Goal: Task Accomplishment & Management: Manage account settings

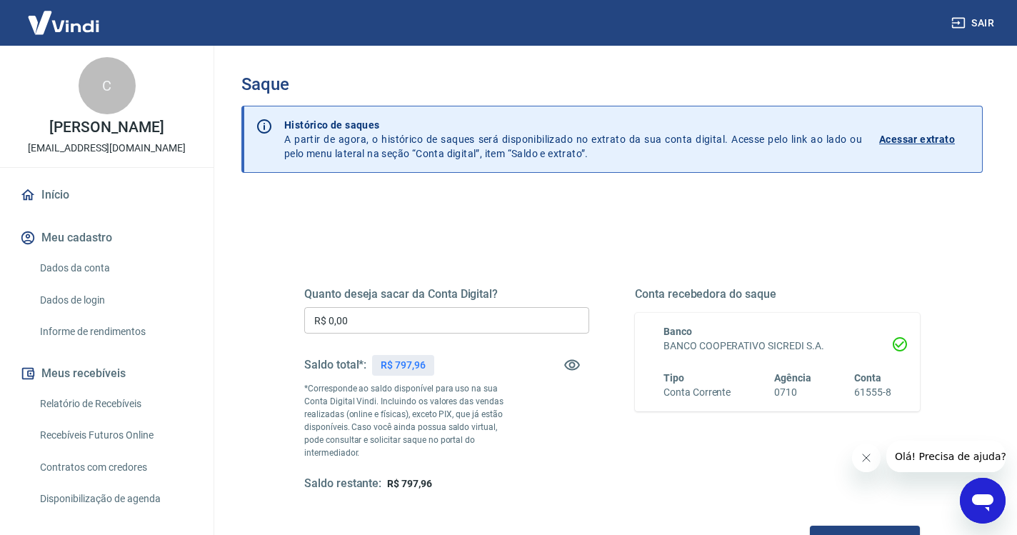
click at [419, 326] on input "R$ 0,00" at bounding box center [446, 320] width 285 height 26
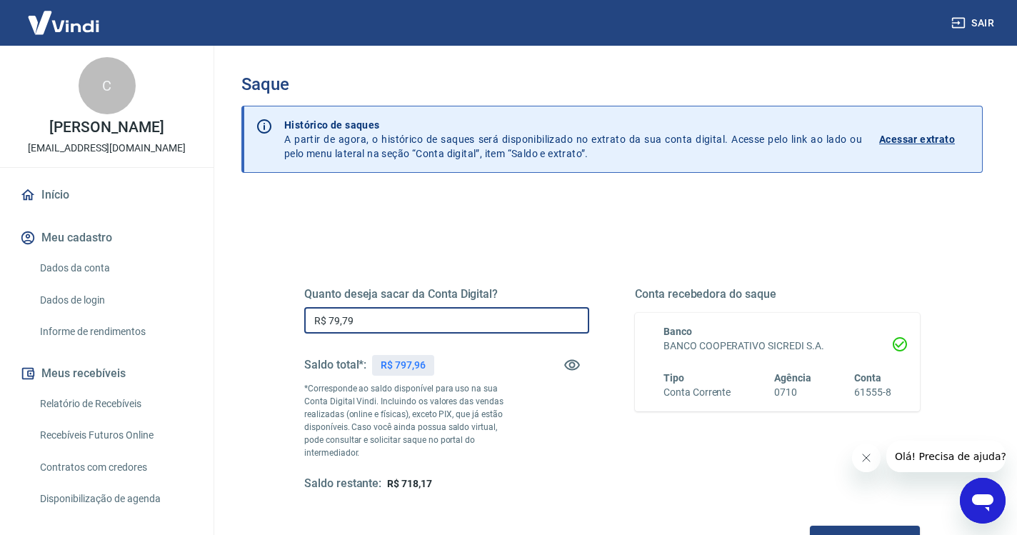
type input "R$ 797,96"
click at [810, 526] on button "Solicitar saque" at bounding box center [865, 539] width 110 height 26
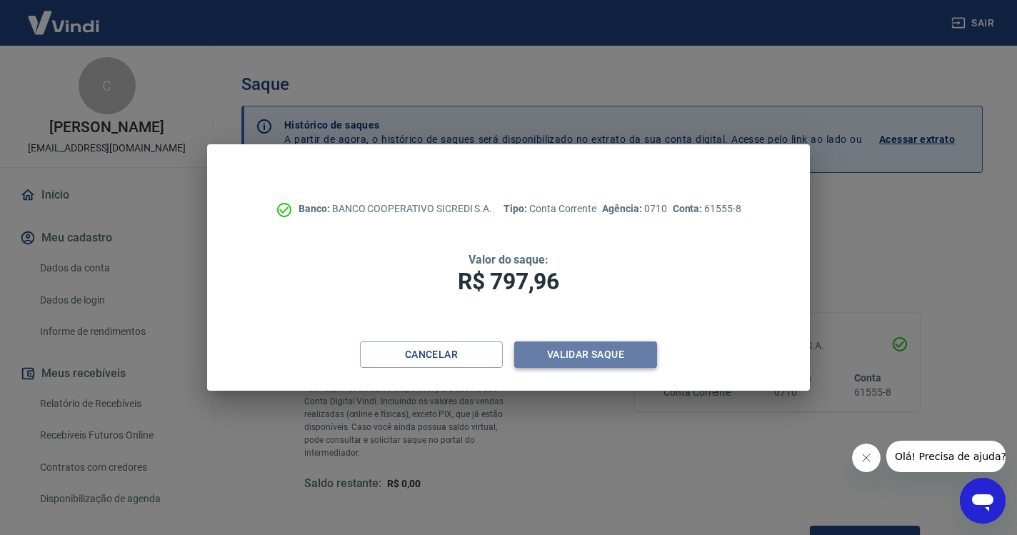
click at [553, 352] on button "Validar saque" at bounding box center [585, 355] width 143 height 26
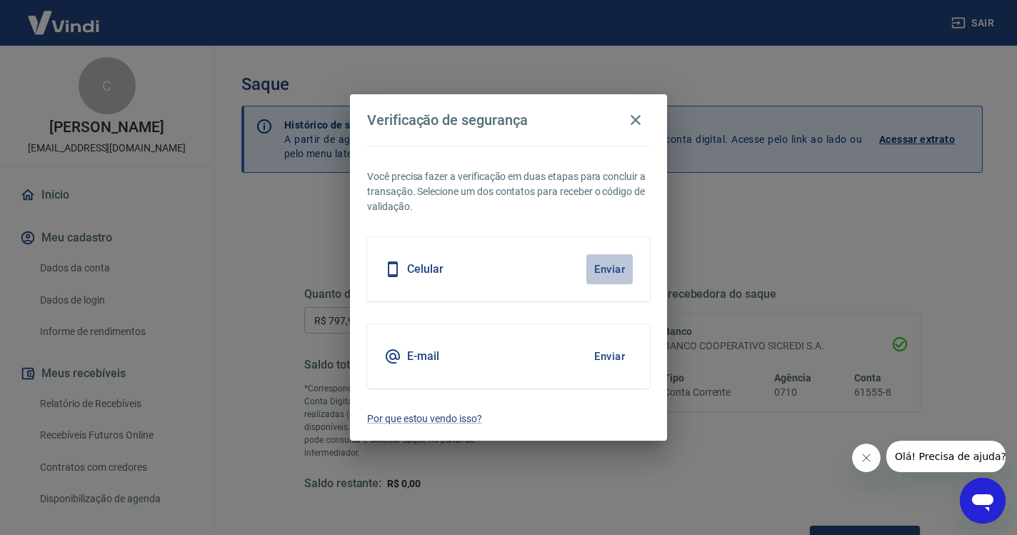
click at [597, 274] on button "Enviar" at bounding box center [610, 269] width 46 height 30
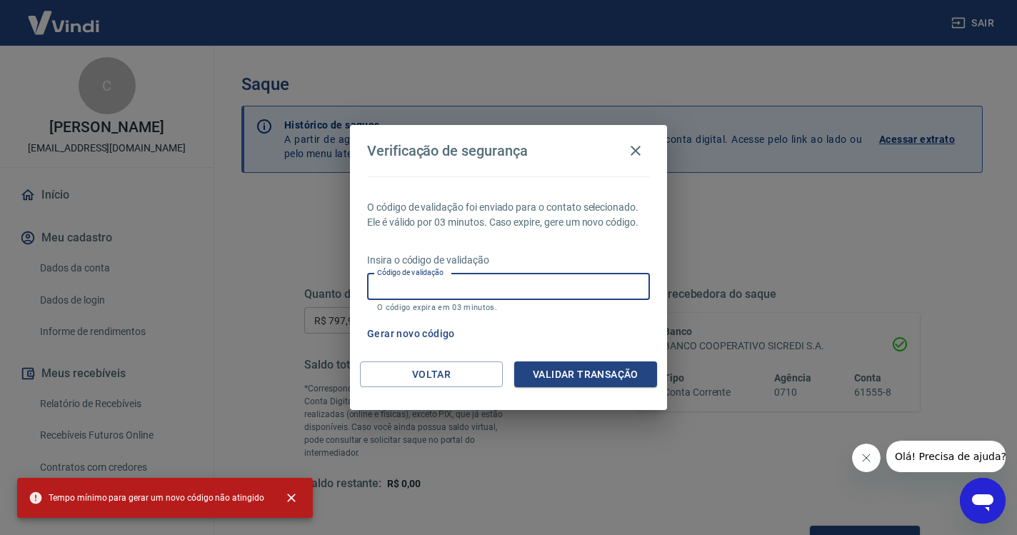
click at [562, 290] on input "Código de validação" at bounding box center [508, 287] width 283 height 26
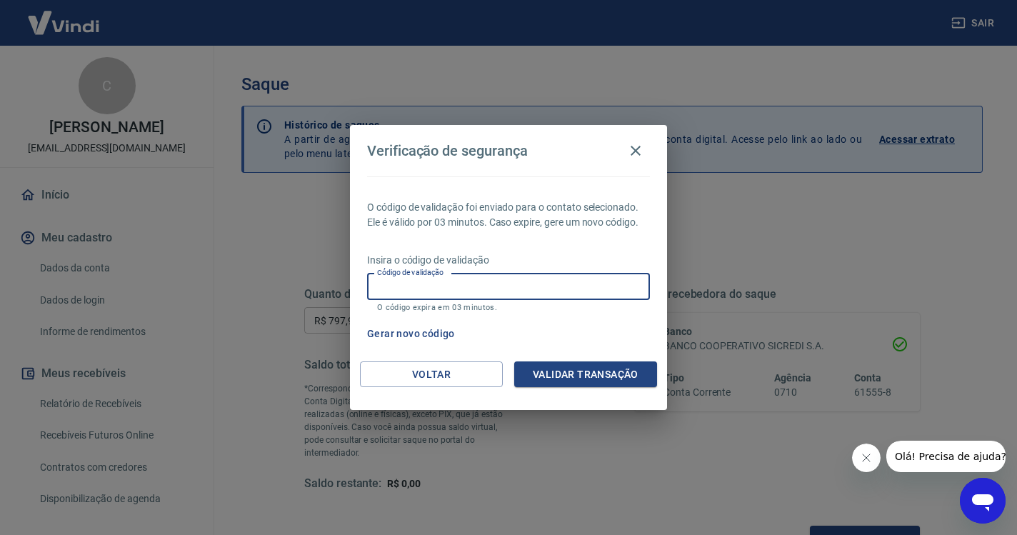
paste input "743417"
type input "743417"
click at [592, 379] on button "Validar transação" at bounding box center [585, 375] width 143 height 26
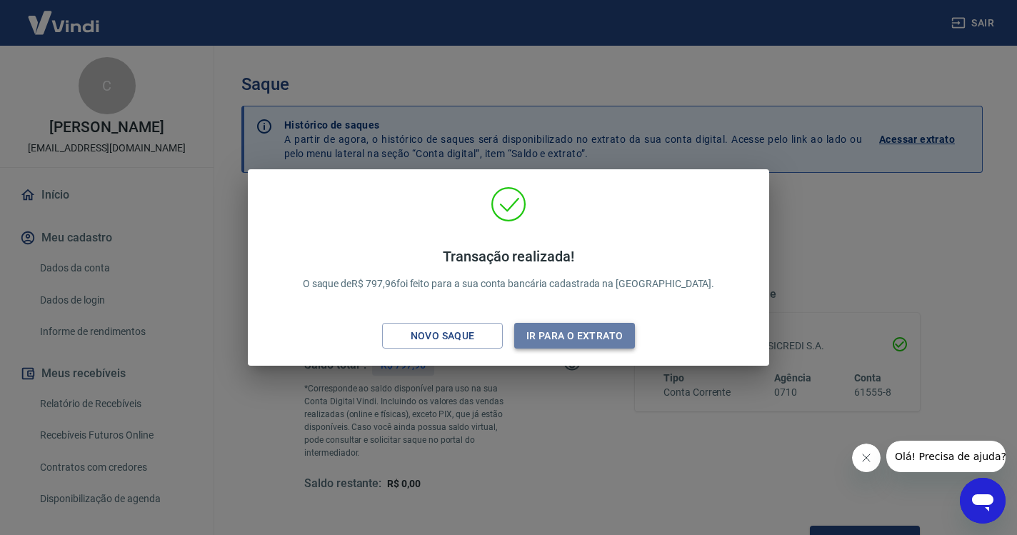
click at [595, 330] on button "Ir para o extrato" at bounding box center [574, 336] width 121 height 26
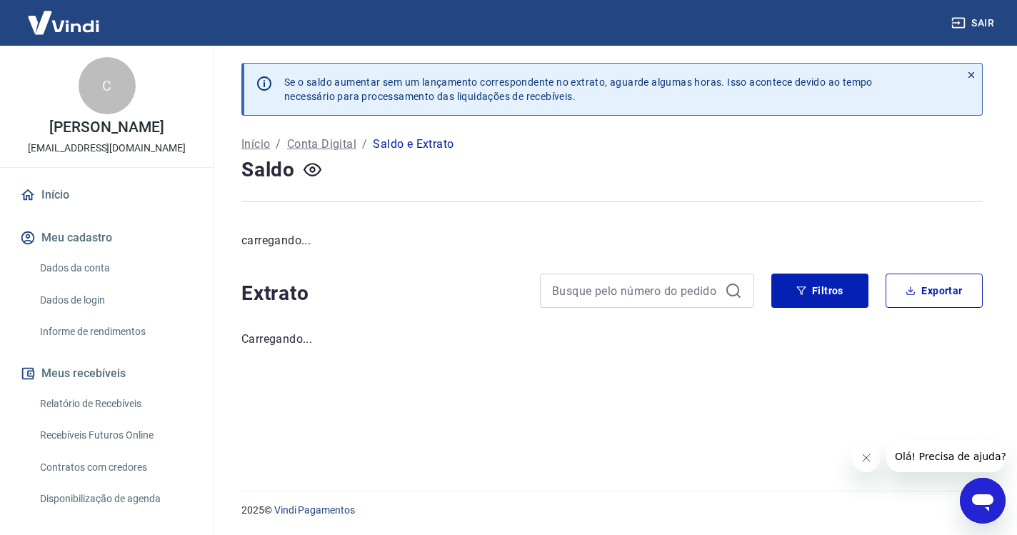
click at [965, 24] on icon "button" at bounding box center [958, 23] width 13 height 11
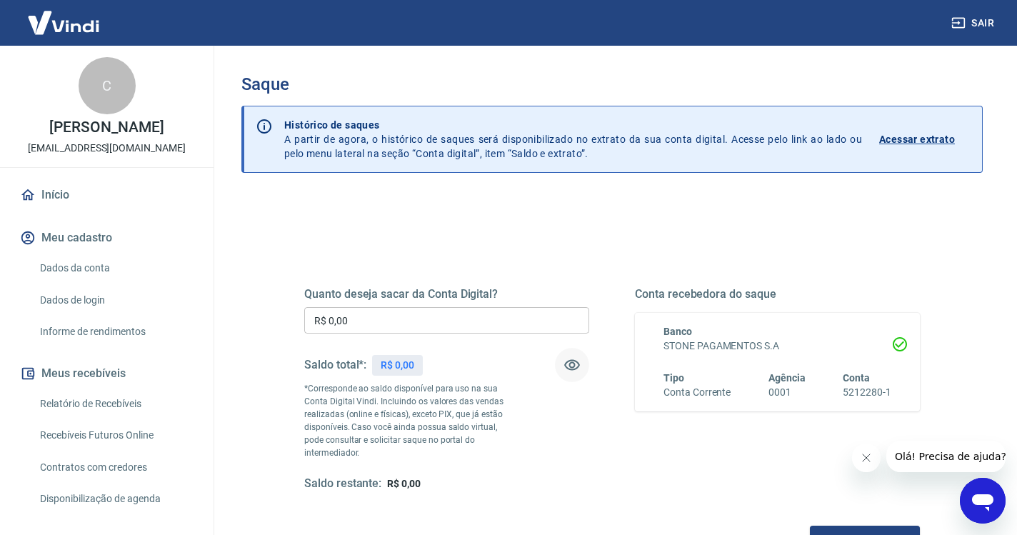
click at [576, 362] on icon "button" at bounding box center [572, 365] width 16 height 11
click at [576, 362] on icon "button" at bounding box center [572, 366] width 16 height 14
click at [418, 324] on input "R$ 0,00" at bounding box center [446, 320] width 285 height 26
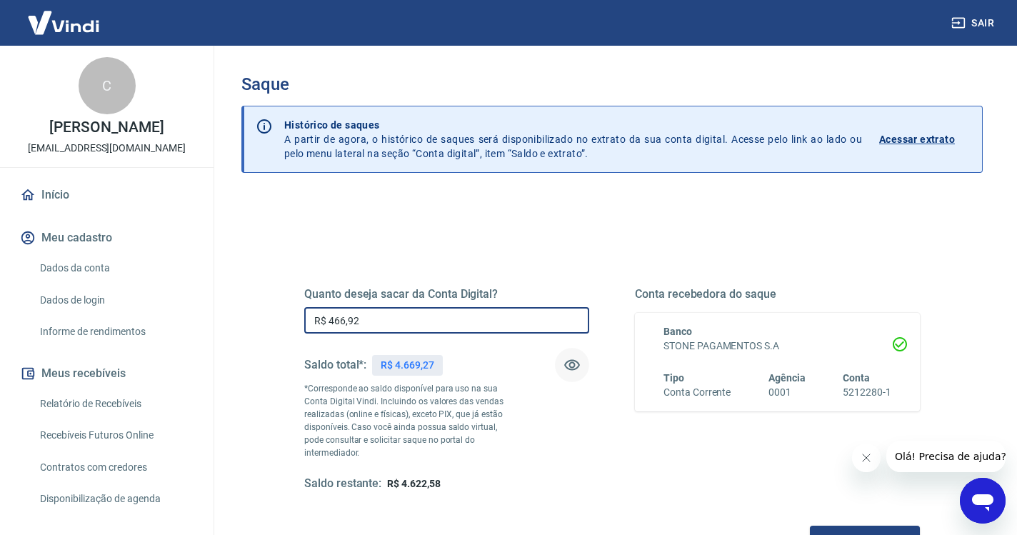
type input "R$ 4.669,27"
click at [810, 532] on button "Solicitar saque" at bounding box center [865, 539] width 110 height 26
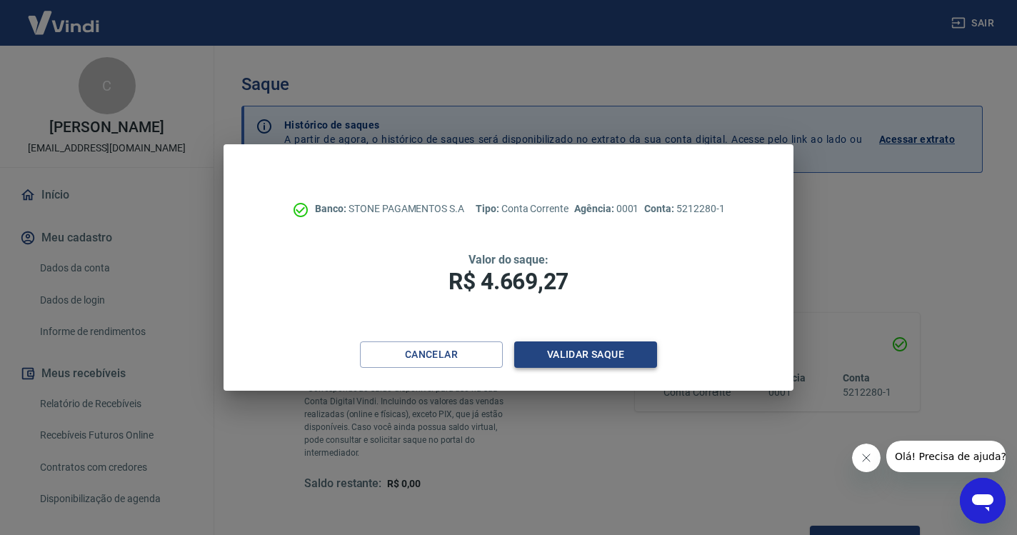
click at [611, 358] on button "Validar saque" at bounding box center [585, 355] width 143 height 26
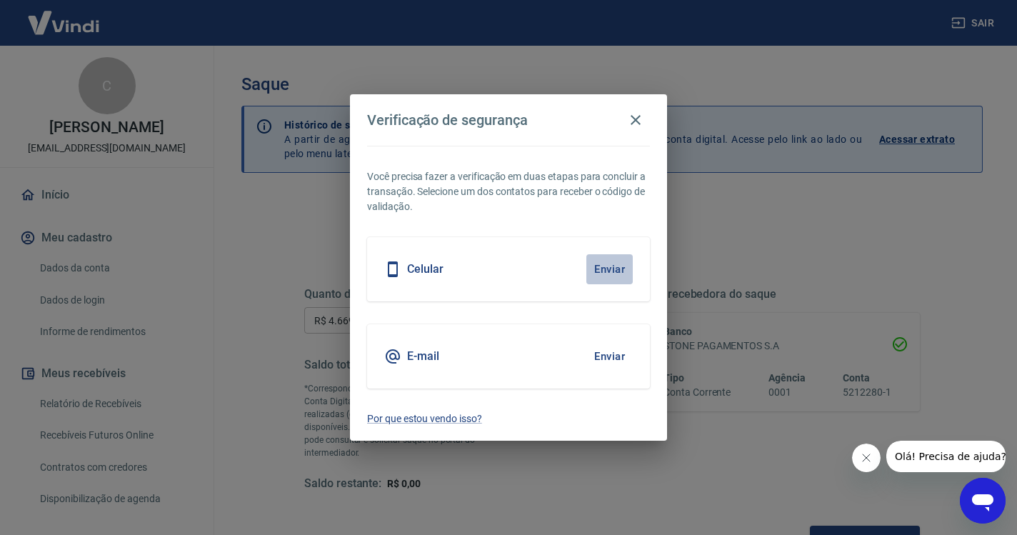
click at [611, 269] on button "Enviar" at bounding box center [610, 269] width 46 height 30
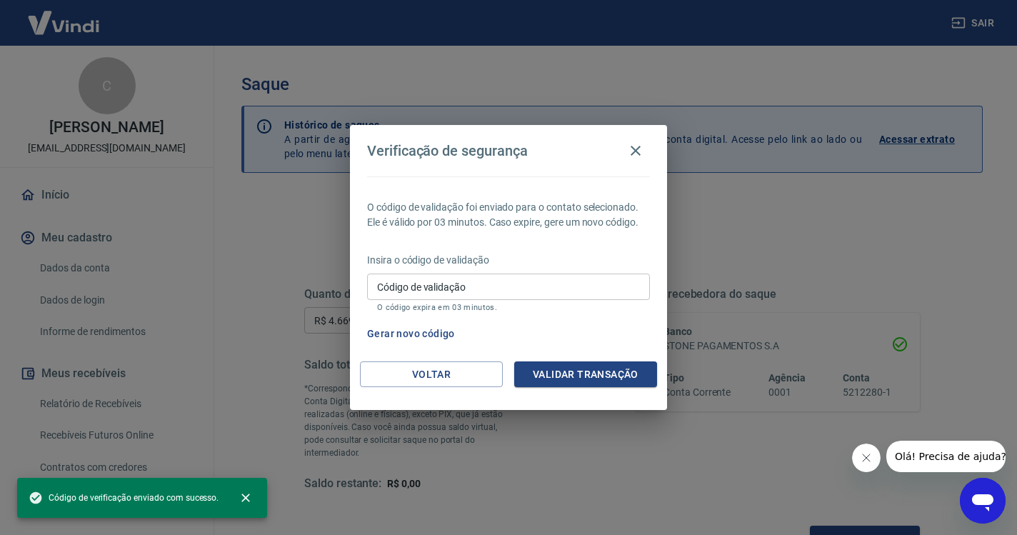
click at [532, 281] on input "Código de validação" at bounding box center [508, 287] width 283 height 26
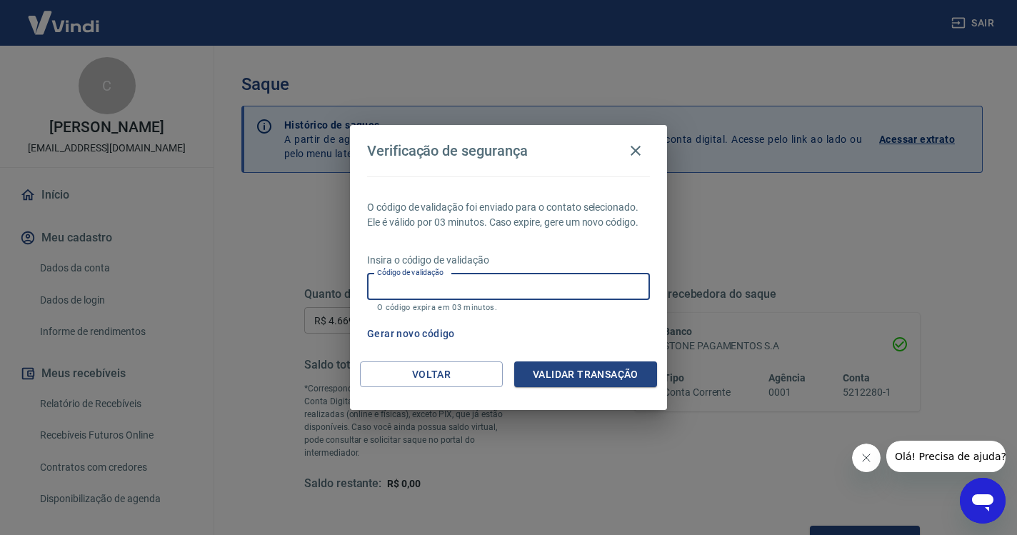
paste input "119864"
type input "119864"
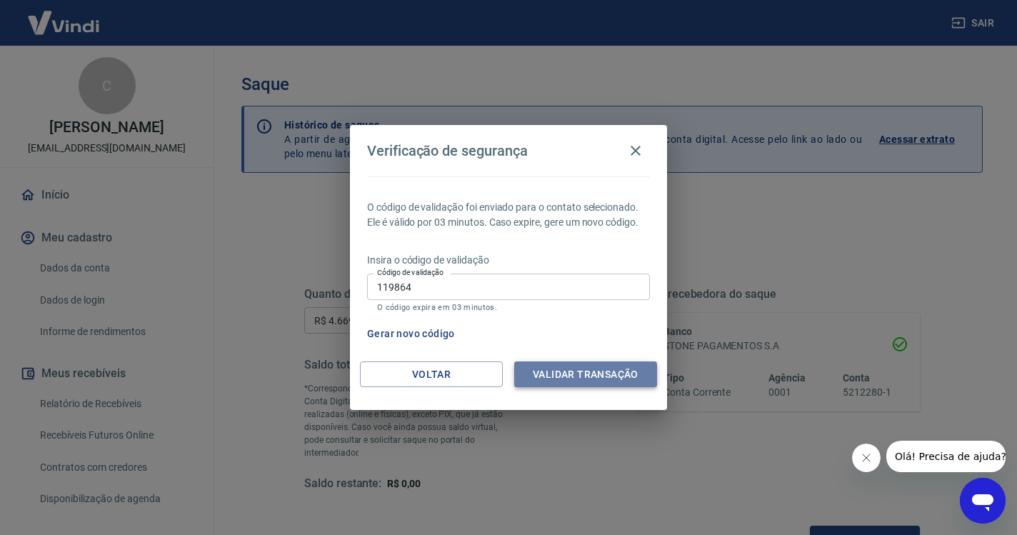
click at [624, 369] on button "Validar transação" at bounding box center [585, 375] width 143 height 26
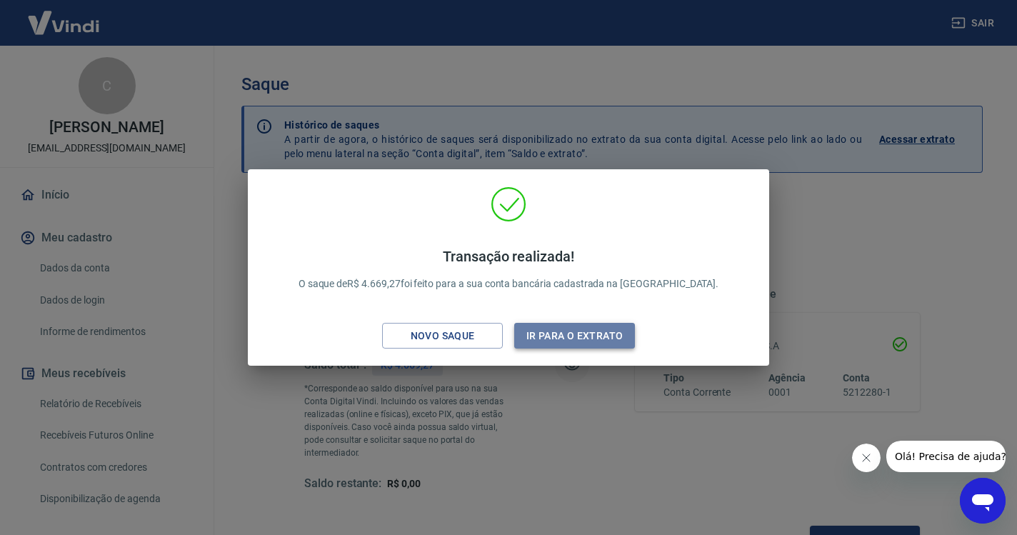
click at [579, 335] on button "Ir para o extrato" at bounding box center [574, 336] width 121 height 26
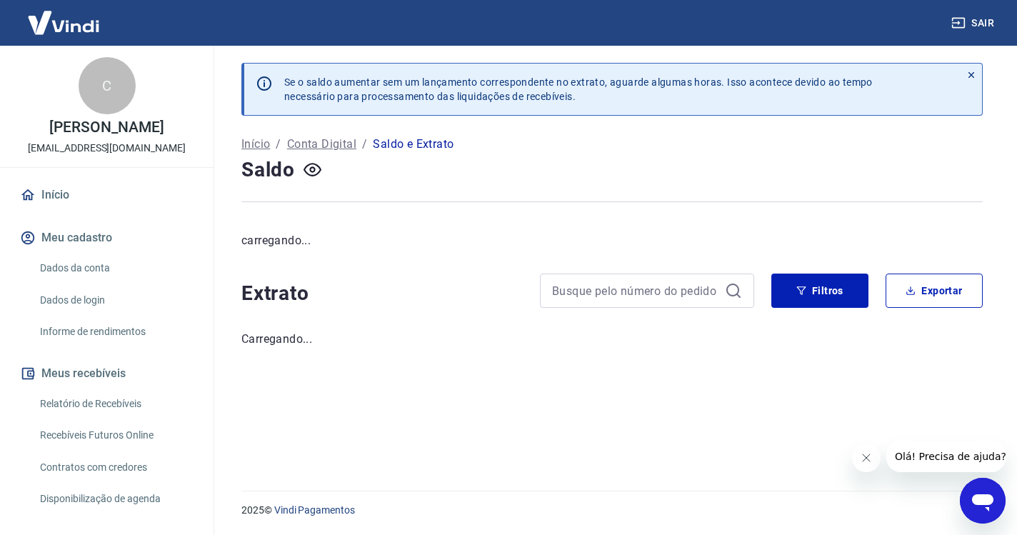
click at [70, 194] on link "Início" at bounding box center [106, 194] width 179 height 31
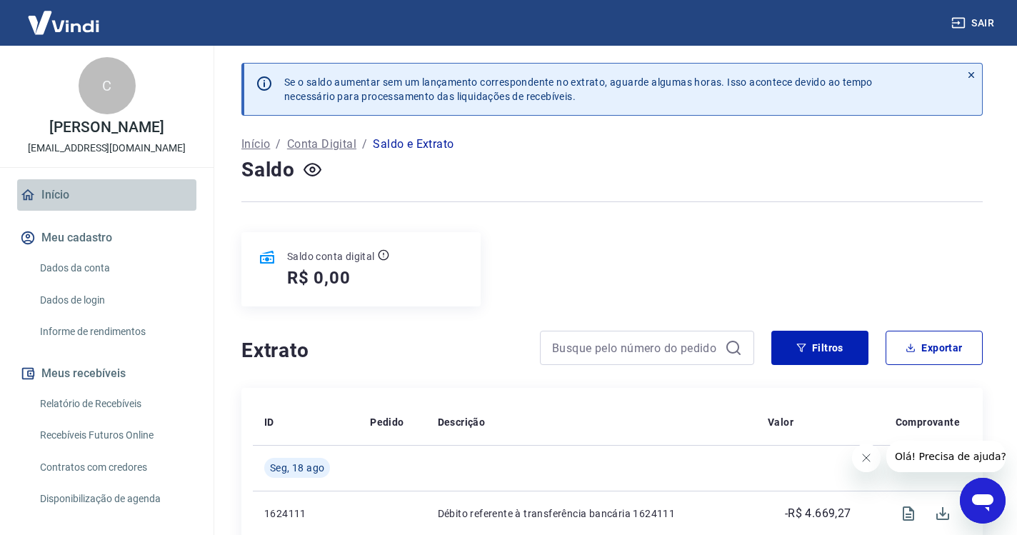
click at [44, 197] on link "Início" at bounding box center [106, 194] width 179 height 31
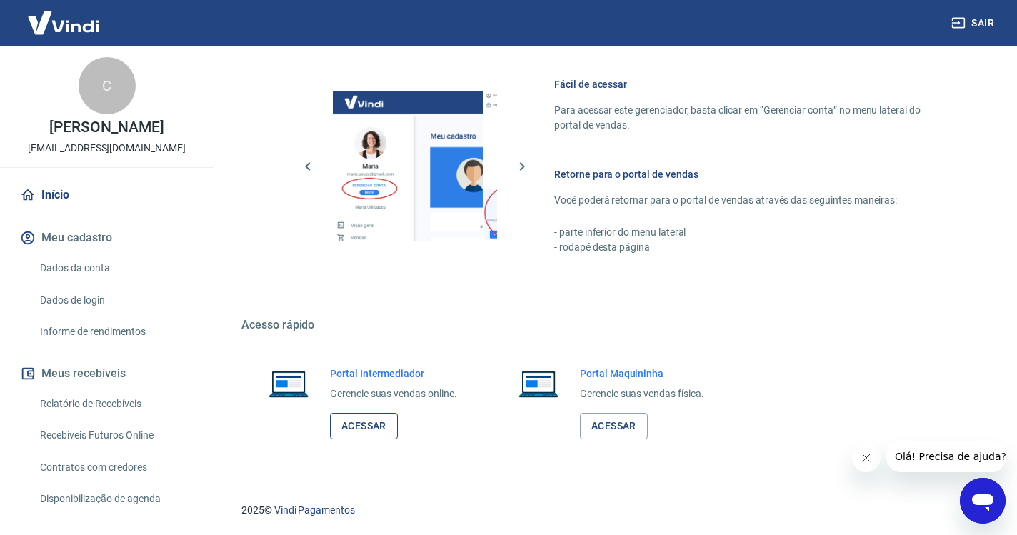
scroll to position [607, 0]
click at [357, 432] on link "Acessar" at bounding box center [364, 427] width 68 height 26
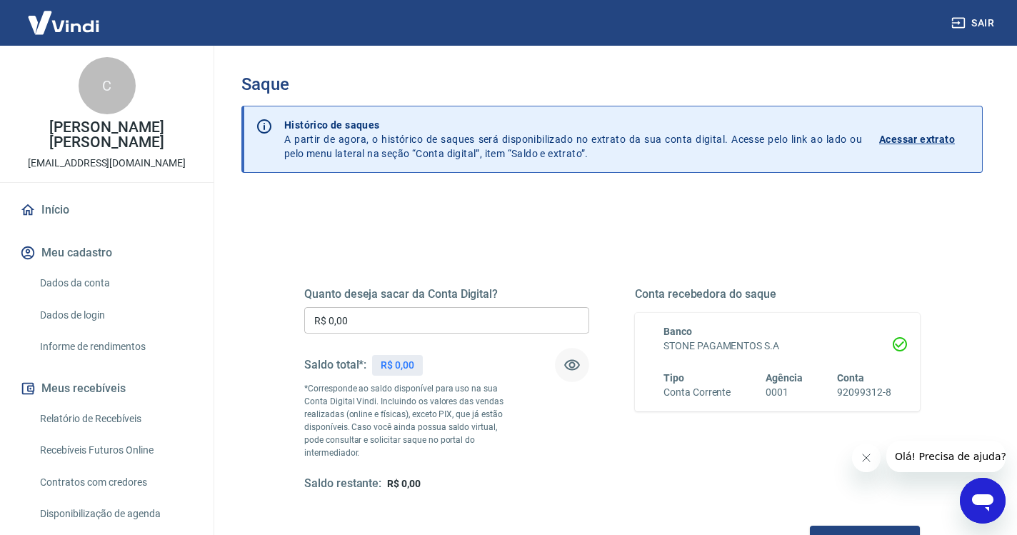
click at [574, 364] on icon "button" at bounding box center [572, 365] width 16 height 11
click at [574, 364] on icon "button" at bounding box center [572, 366] width 16 height 14
click at [975, 18] on button "Sair" at bounding box center [974, 23] width 51 height 26
